Goal: Information Seeking & Learning: Learn about a topic

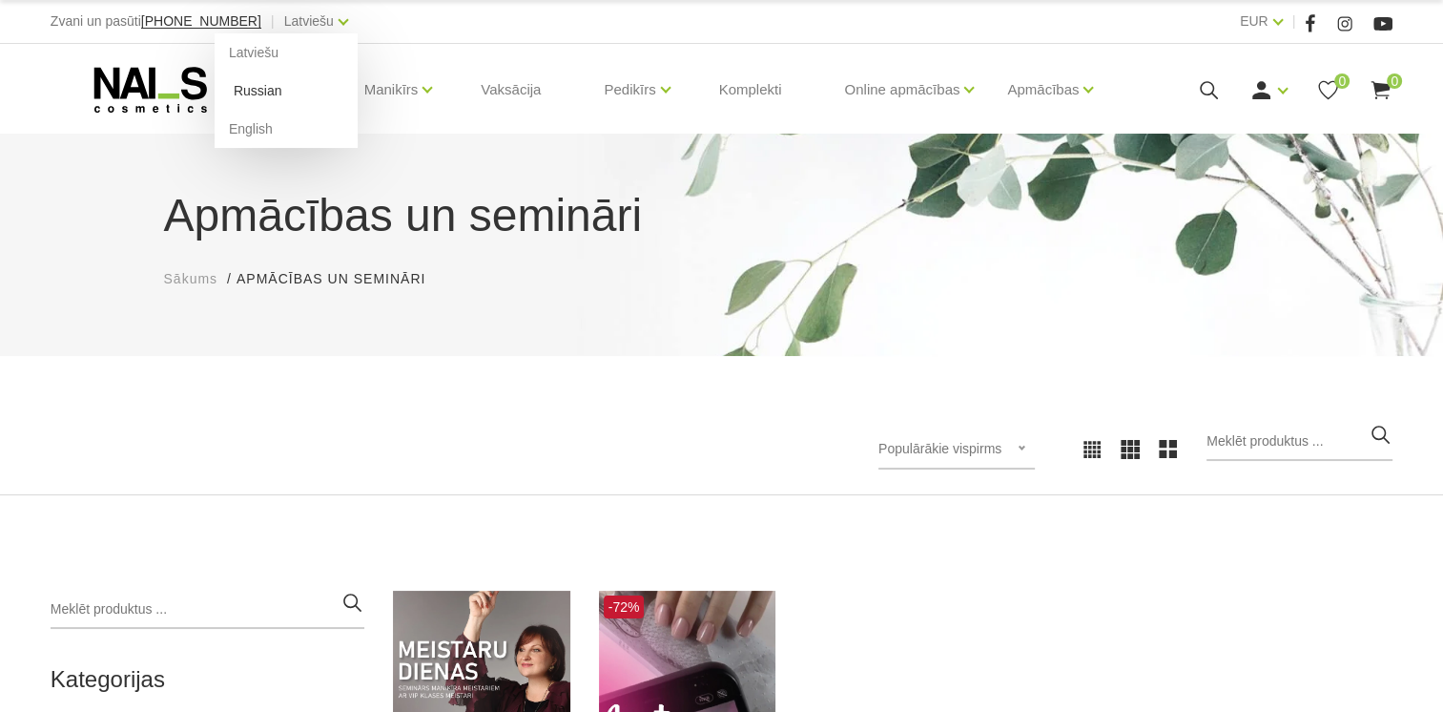
click at [286, 86] on link "Russian" at bounding box center [286, 91] width 143 height 38
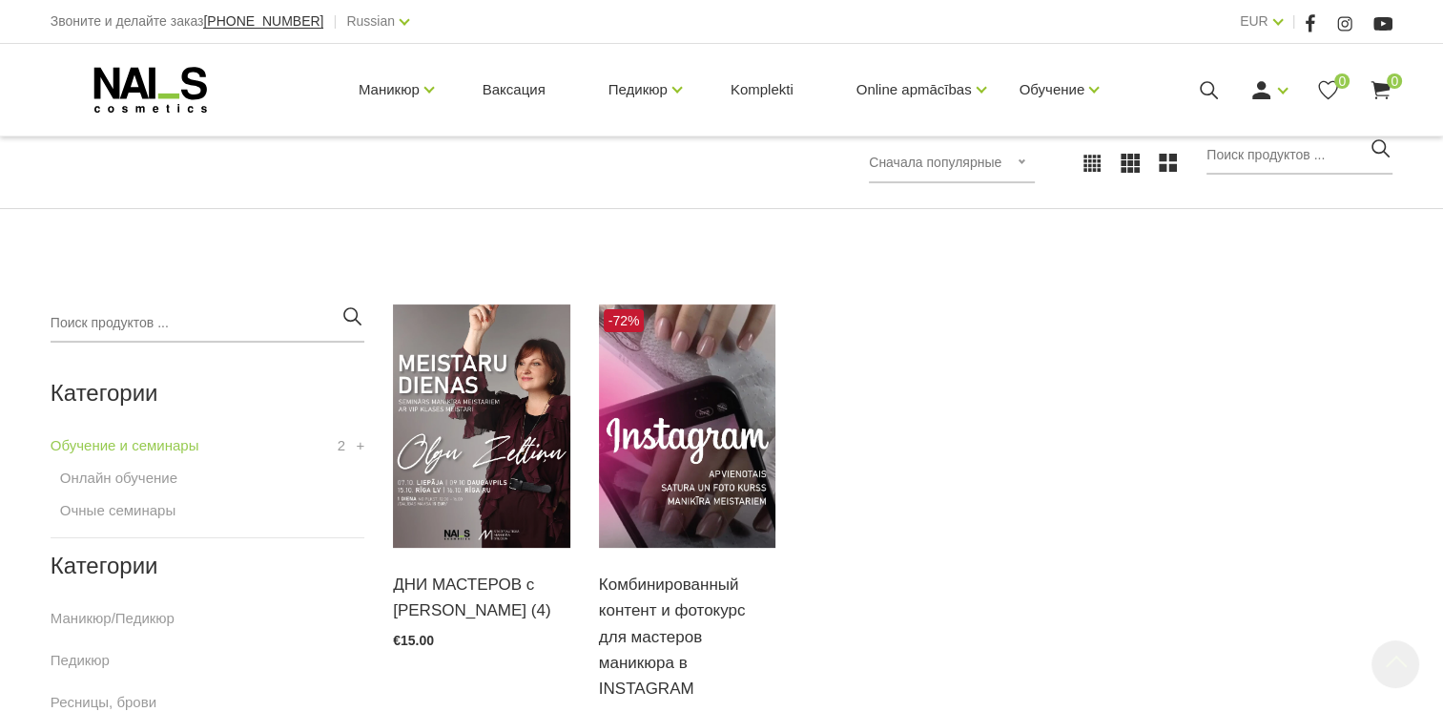
scroll to position [477, 0]
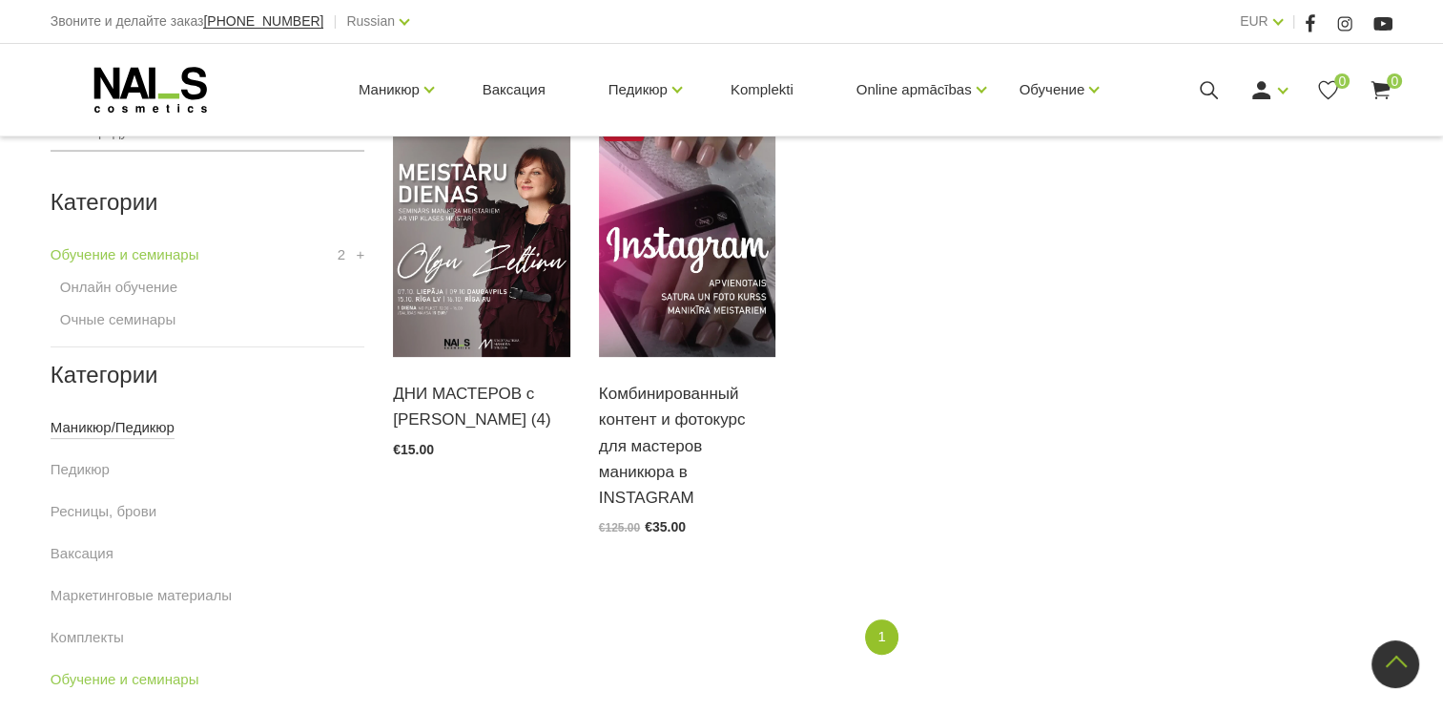
click at [109, 437] on link "Маникюр/Педикюр" at bounding box center [113, 427] width 124 height 23
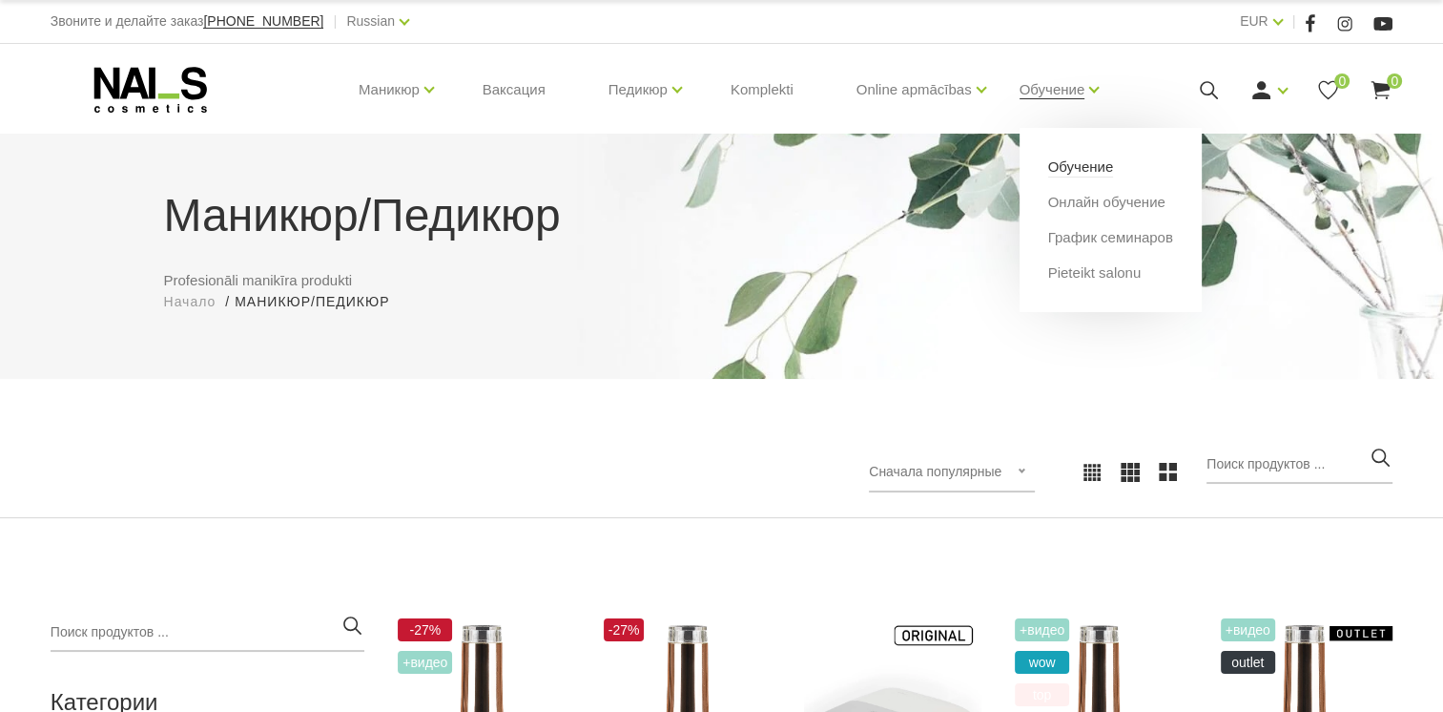
click at [1095, 173] on link "Обучение" at bounding box center [1081, 166] width 66 height 21
